Goal: Navigation & Orientation: Find specific page/section

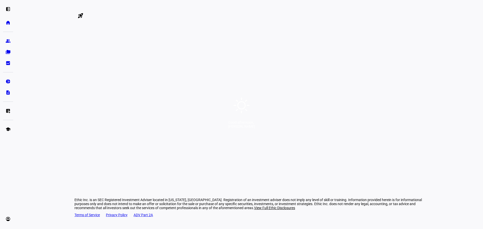
click at [240, 103] on icon at bounding box center [241, 105] width 18 height 18
click at [240, 103] on icon at bounding box center [242, 106] width 22 height 22
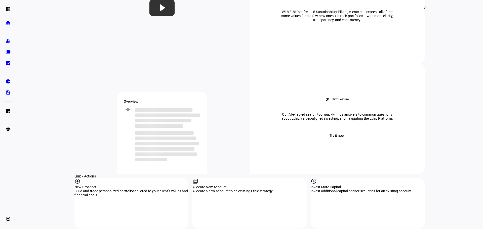
scroll to position [275, 0]
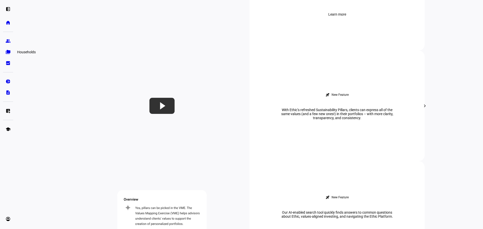
click at [10, 53] on eth-mat-symbol "folder_copy" at bounding box center [8, 52] width 5 height 5
